Goal: Use online tool/utility: Utilize a website feature to perform a specific function

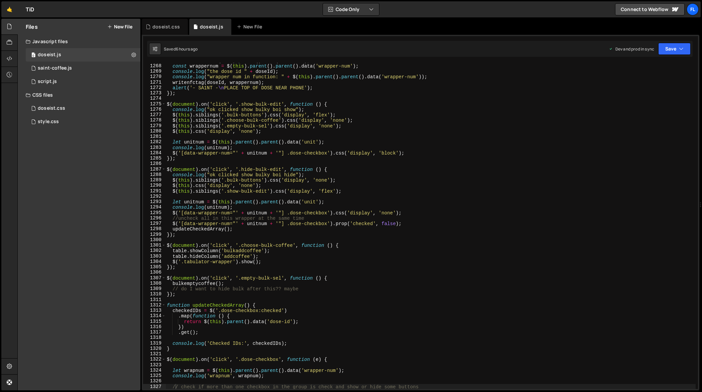
scroll to position [6964, 0]
click at [281, 200] on div "const doseId = $ ( this ) . parent ( ) . data ( 'dose-id' ) ; const wrappernum …" at bounding box center [430, 226] width 530 height 337
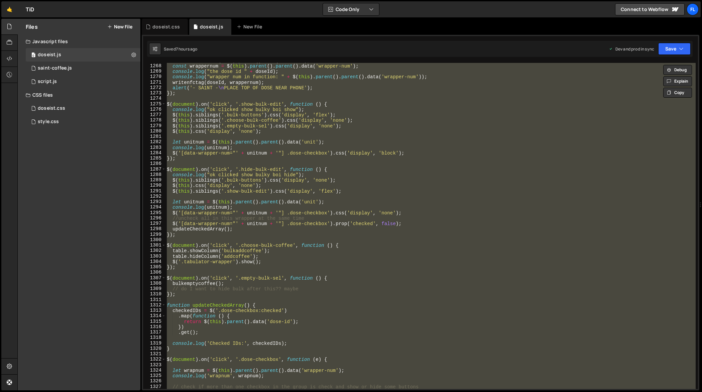
paste textarea
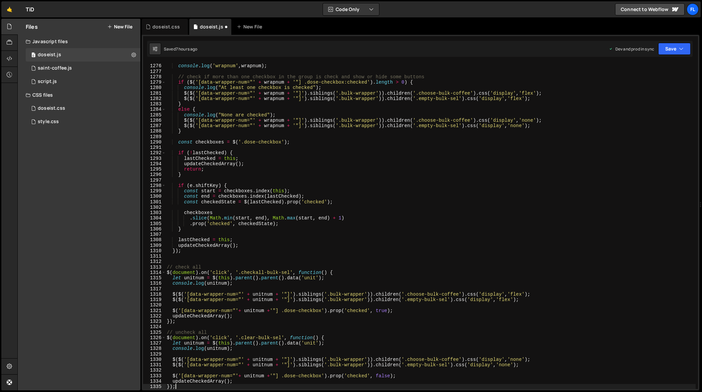
scroll to position [7007, 0]
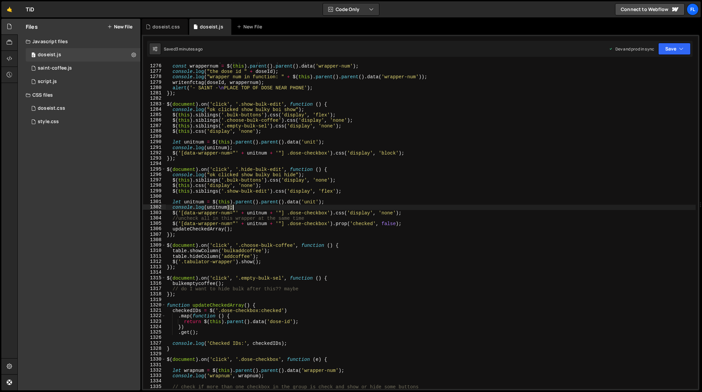
click at [348, 209] on div "const doseId = $ ( this ) . parent ( ) . data ( 'dose-id' ) ; const wrappernum …" at bounding box center [430, 226] width 530 height 337
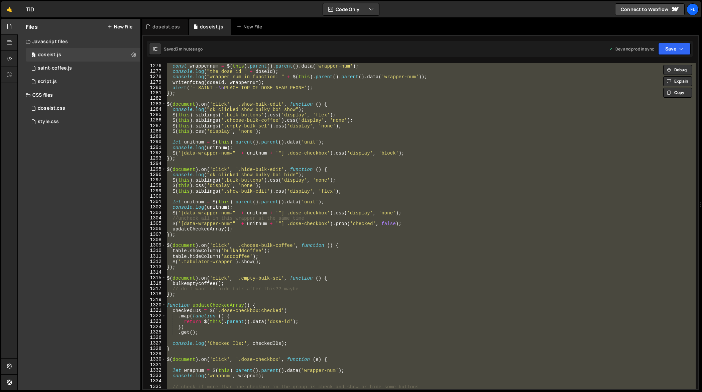
paste textarea
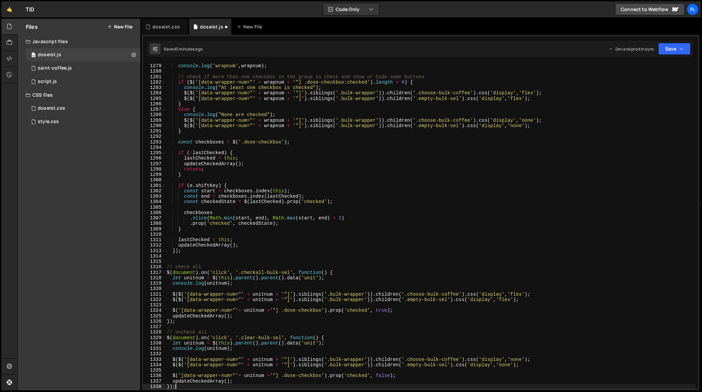
type textarea "// check if more than one checkbox in the group is check and show or hide some …"
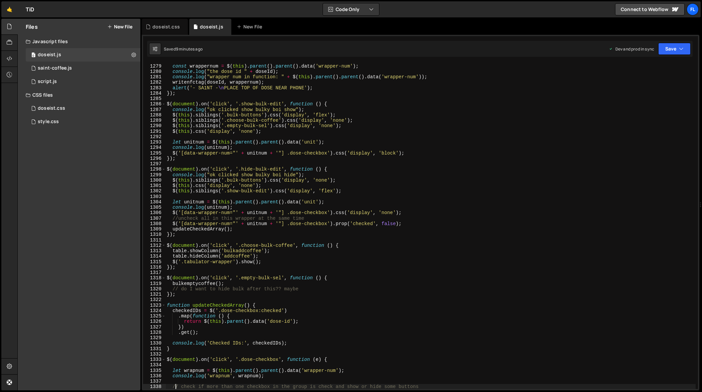
click at [338, 198] on div "const doseId = $ ( this ) . parent ( ) . data ( 'dose-id' ) ; const wrappernum …" at bounding box center [430, 226] width 530 height 337
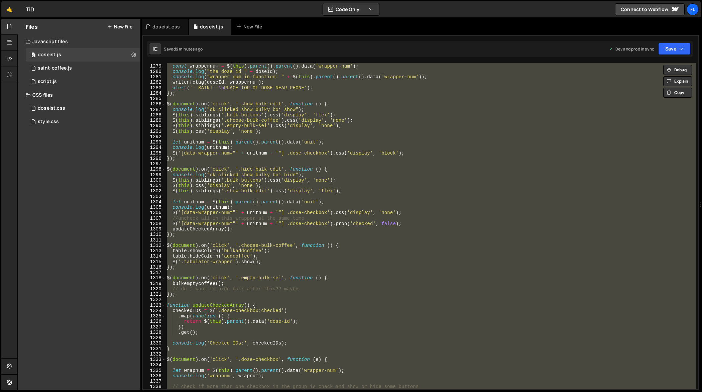
paste textarea
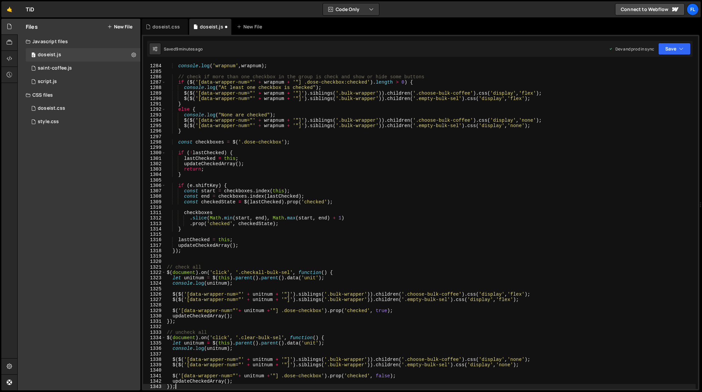
scroll to position [7051, 0]
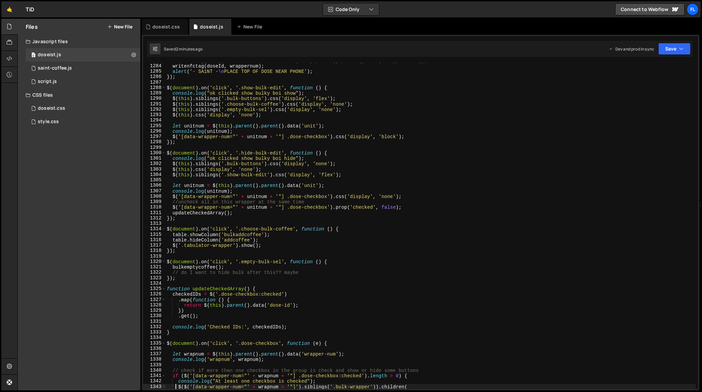
click at [350, 184] on div "console . log ( "wrapper num in function: " + $ ( this ) . parent ( ) . parent …" at bounding box center [430, 226] width 530 height 337
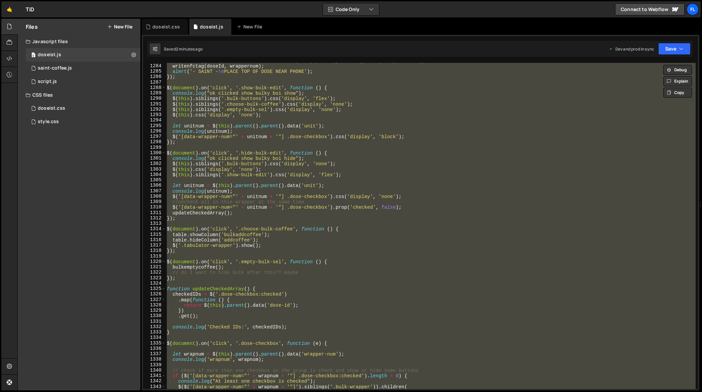
paste textarea
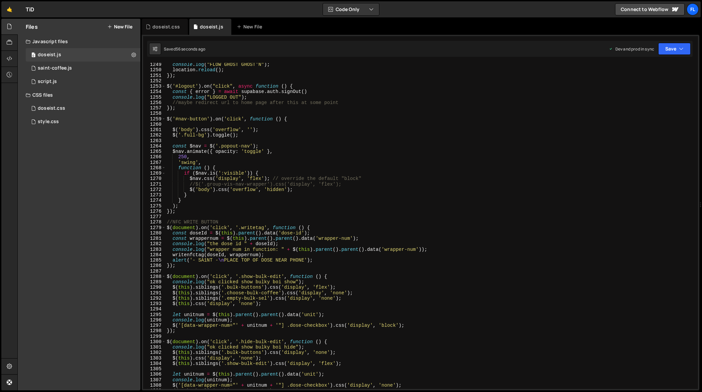
scroll to position [6862, 0]
click at [354, 193] on div "console . log ( "FLOW GHOST GHOST'N" ) ; location . reload ( ) ; }) ; $ ( '#log…" at bounding box center [430, 230] width 530 height 337
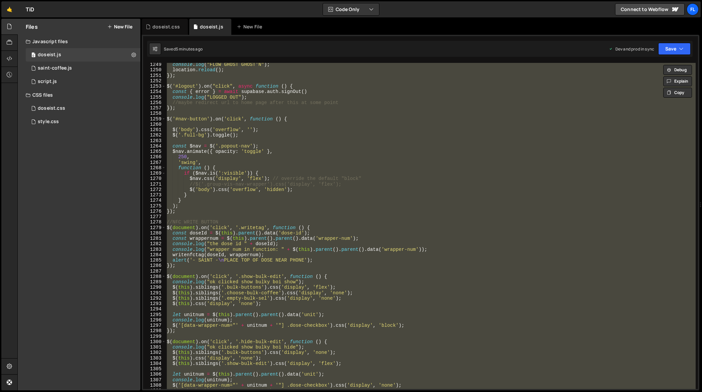
paste textarea
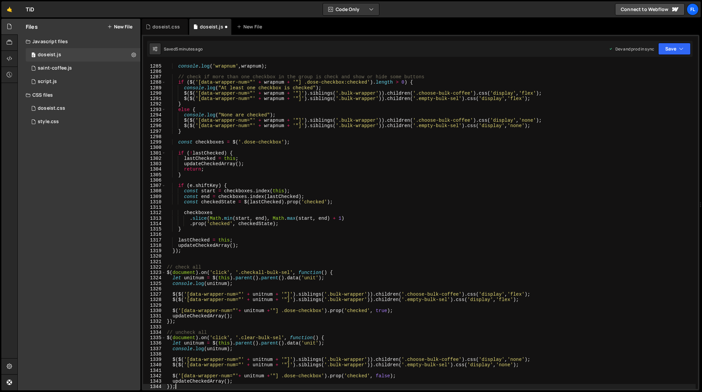
scroll to position [7056, 0]
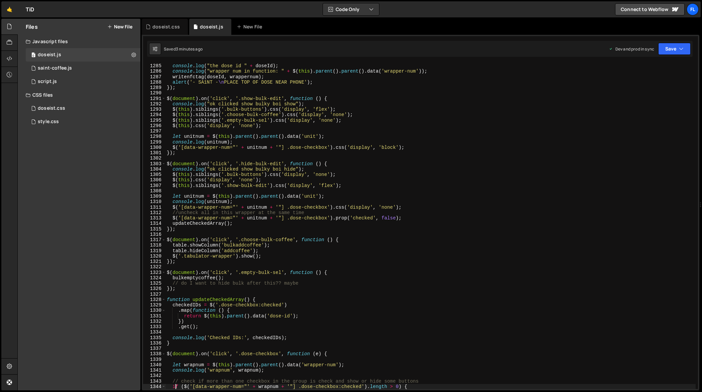
click at [318, 225] on div "const wrappernum = $ ( this ) . parent ( ) . parent ( ) . data ( 'wrapper-num' …" at bounding box center [430, 226] width 530 height 337
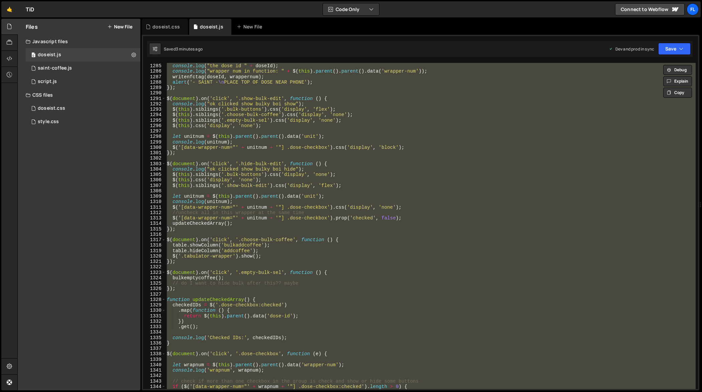
paste textarea
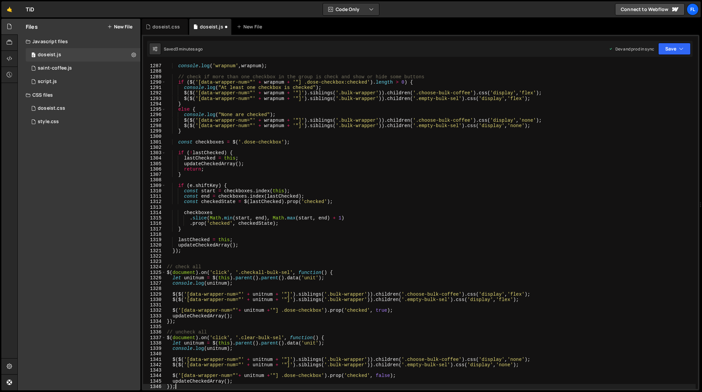
type textarea "if ($('[data-wrapper-num="' + wrapnum + '"] .dose-checkbox:checked').length > 0…"
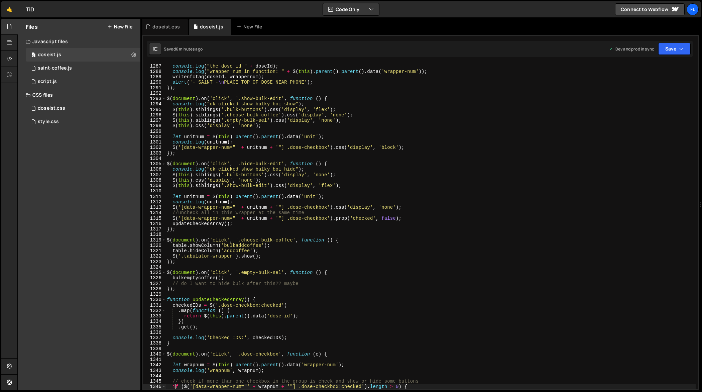
click at [352, 189] on div "const wrappernum = $ ( this ) . parent ( ) . parent ( ) . data ( 'wrapper-num' …" at bounding box center [430, 226] width 530 height 337
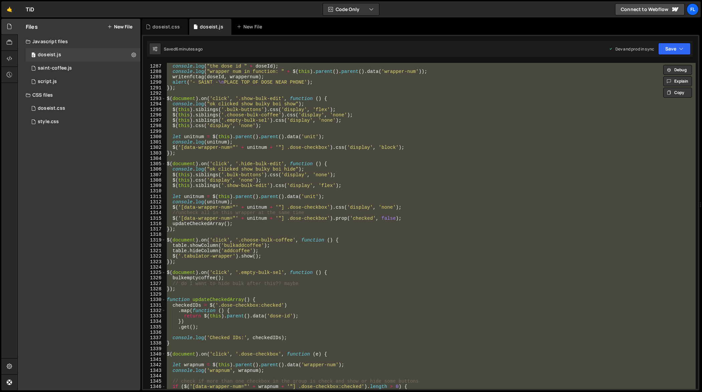
paste textarea
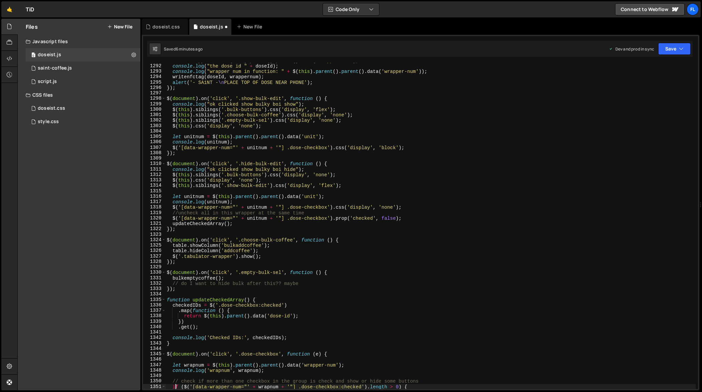
scroll to position [7094, 0]
click at [376, 216] on div "const wrappernum = $ ( this ) . parent ( ) . parent ( ) . data ( 'wrapper-num' …" at bounding box center [430, 226] width 530 height 337
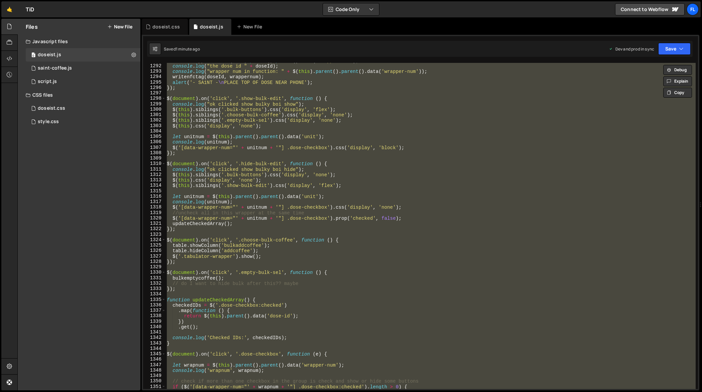
paste textarea
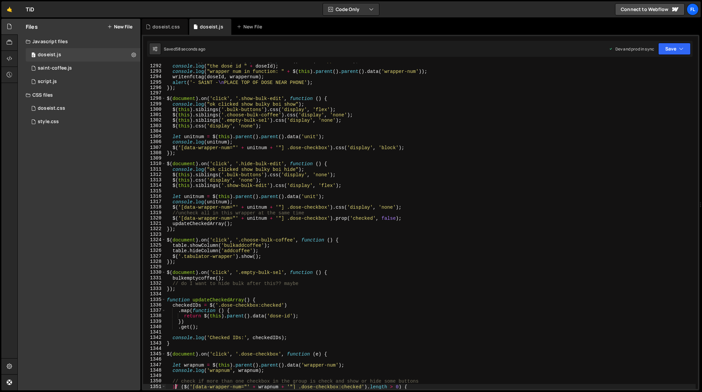
click at [391, 201] on div "const wrappernum = $ ( this ) . parent ( ) . parent ( ) . data ( 'wrapper-num' …" at bounding box center [430, 226] width 530 height 337
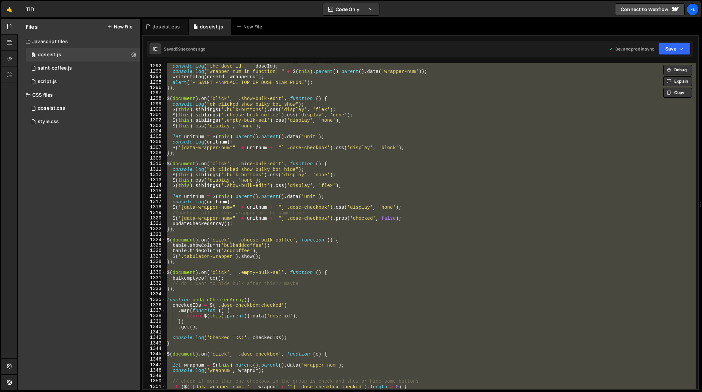
paste textarea
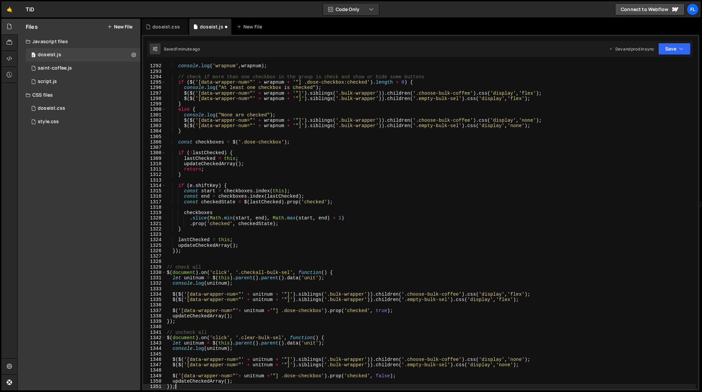
type textarea "if ($('[data-wrapper-num="' + wrapnum + '"] .dose-checkbox:checked').length > 0…"
